Goal: Task Accomplishment & Management: Manage account settings

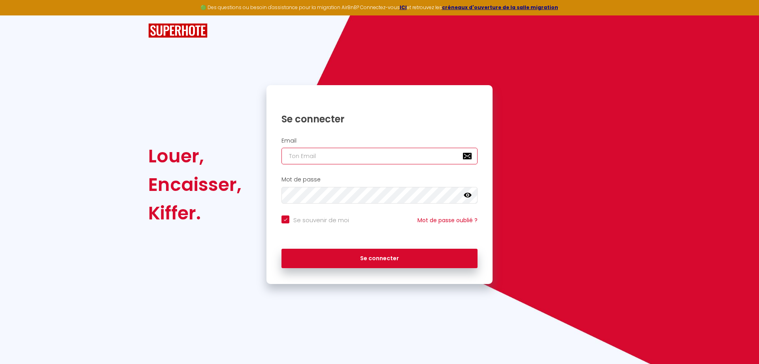
type input "[PERSON_NAME][DOMAIN_NAME][EMAIL_ADDRESS][DOMAIN_NAME]"
click at [376, 160] on input "[PERSON_NAME][DOMAIN_NAME][EMAIL_ADDRESS][DOMAIN_NAME]" at bounding box center [380, 156] width 196 height 17
click at [405, 136] on div "Email [PERSON_NAME][DOMAIN_NAME][EMAIL_ADDRESS][DOMAIN_NAME]" at bounding box center [380, 152] width 226 height 39
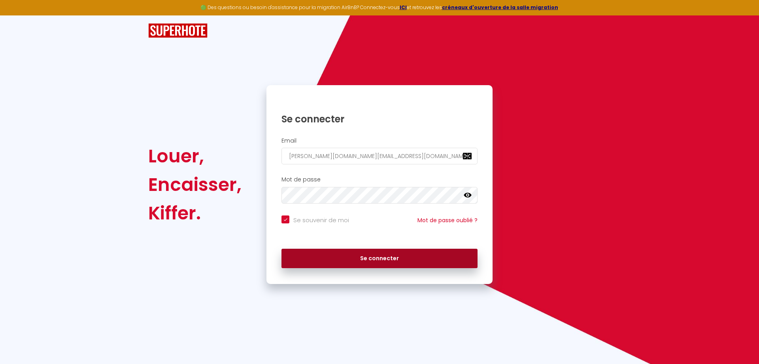
click at [415, 257] on button "Se connecter" at bounding box center [380, 258] width 196 height 20
checkbox input "true"
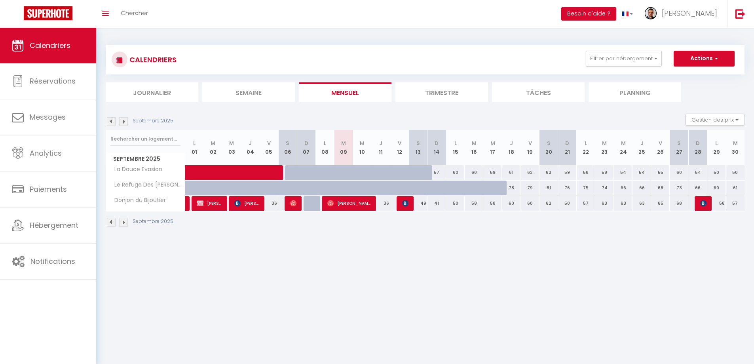
click at [112, 222] on img at bounding box center [111, 222] width 9 height 9
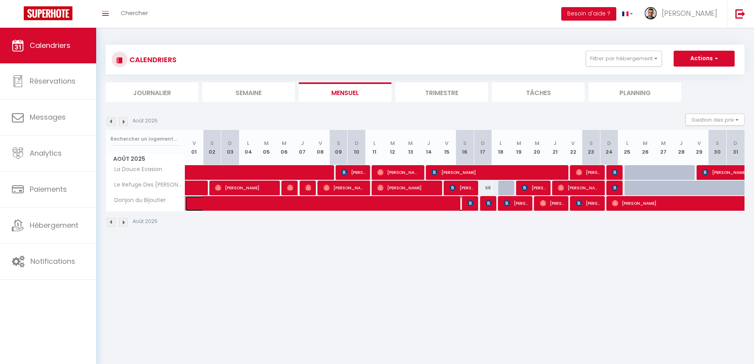
click at [301, 207] on span at bounding box center [333, 203] width 273 height 15
select select "OK"
select select "0"
select select "1"
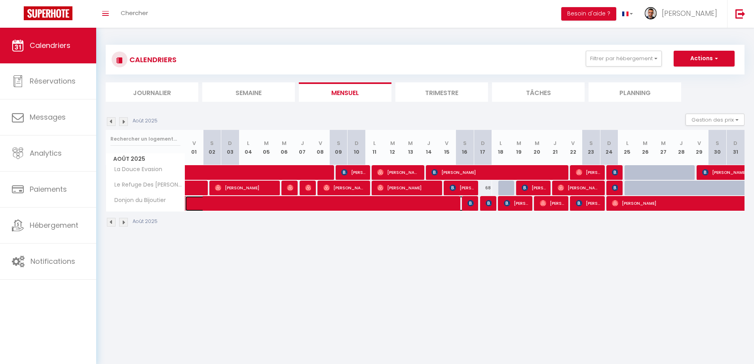
select select "1"
select select
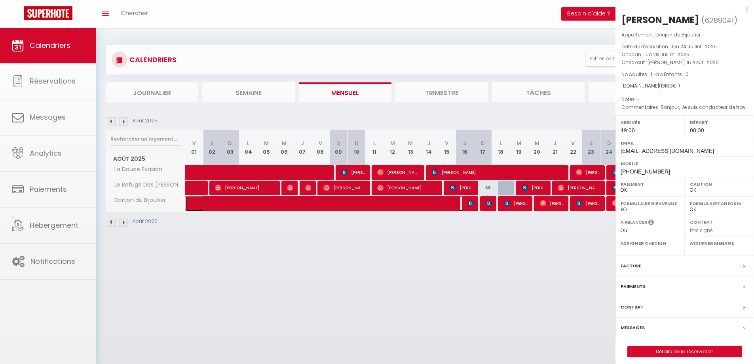
select select "30339"
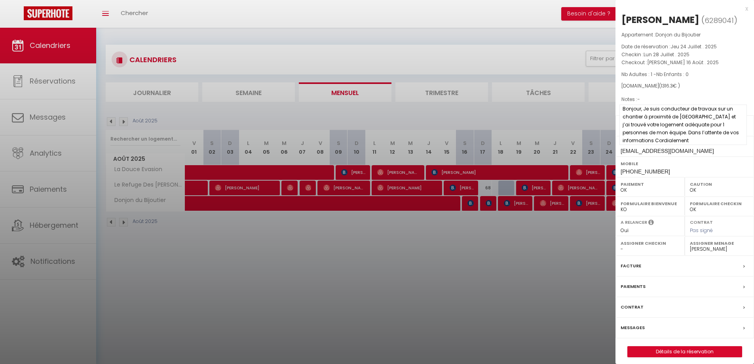
click at [682, 110] on span "Bonjour, Je suis conducteur de travaux sur un chantier à proximité de [GEOGRAPH…" at bounding box center [682, 124] width 127 height 40
click at [518, 203] on div at bounding box center [377, 182] width 754 height 364
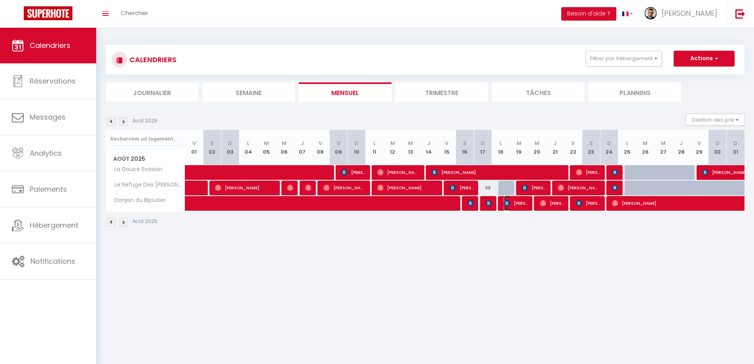
click at [518, 203] on span "[PERSON_NAME]" at bounding box center [516, 202] width 24 height 15
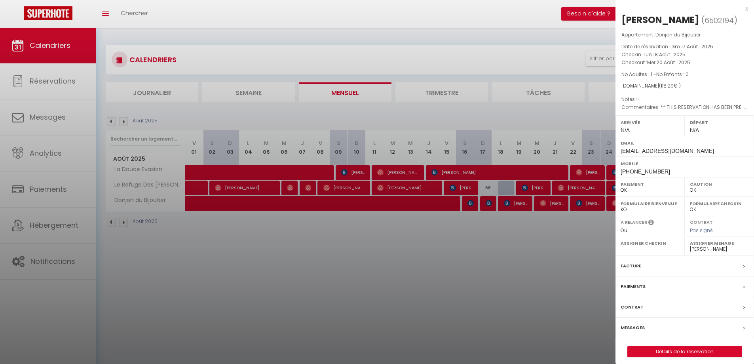
click at [522, 240] on div at bounding box center [377, 182] width 754 height 364
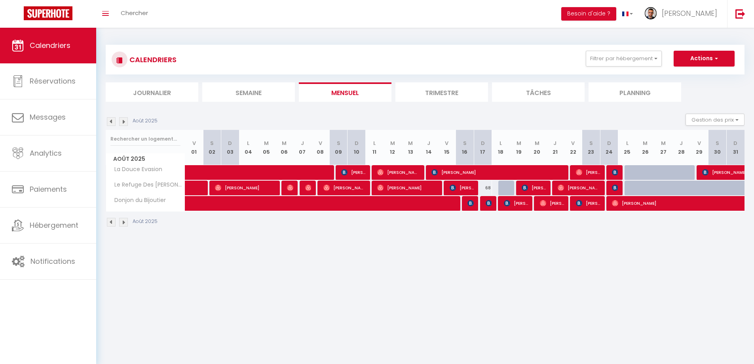
click at [113, 122] on img at bounding box center [111, 121] width 9 height 9
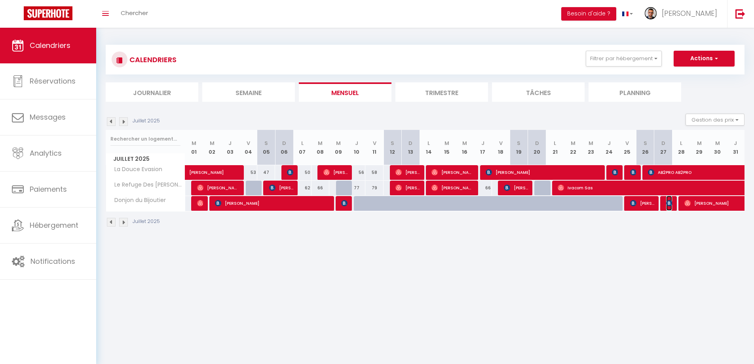
click at [668, 202] on img at bounding box center [669, 203] width 6 height 6
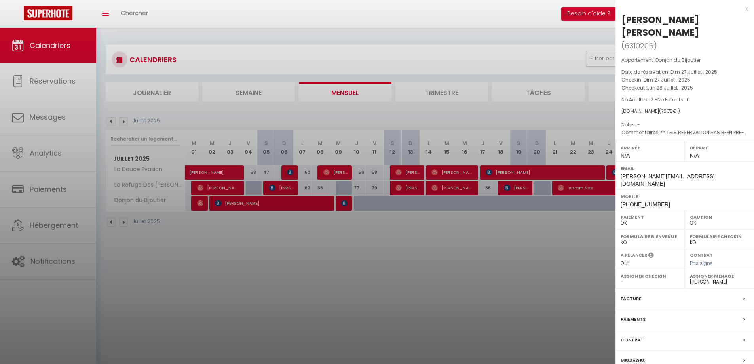
click at [543, 264] on div at bounding box center [377, 182] width 754 height 364
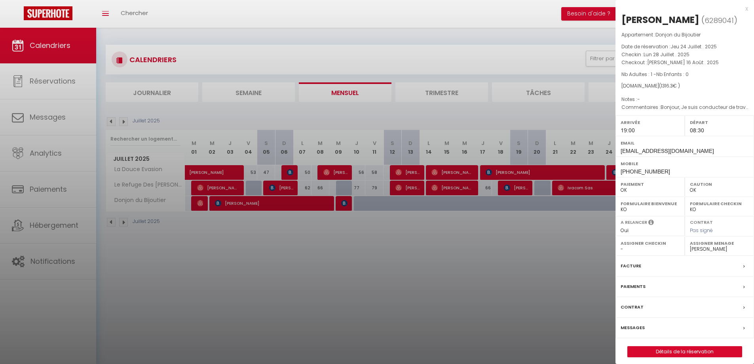
click at [505, 280] on div at bounding box center [377, 182] width 754 height 364
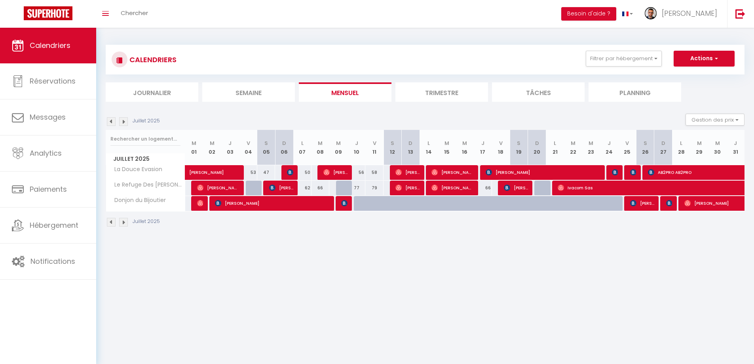
click at [124, 122] on img at bounding box center [123, 121] width 9 height 9
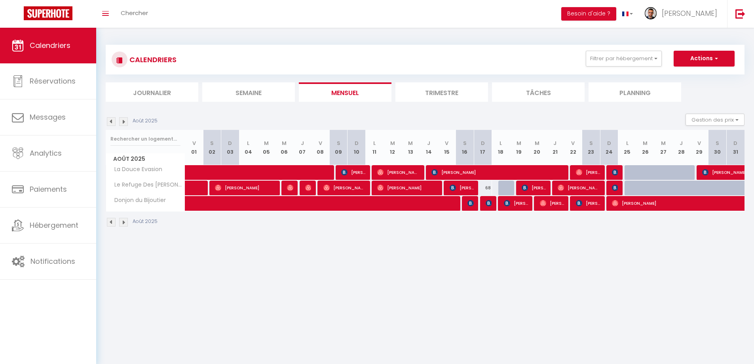
click at [125, 123] on img at bounding box center [123, 121] width 9 height 9
